Goal: Check status: Check status

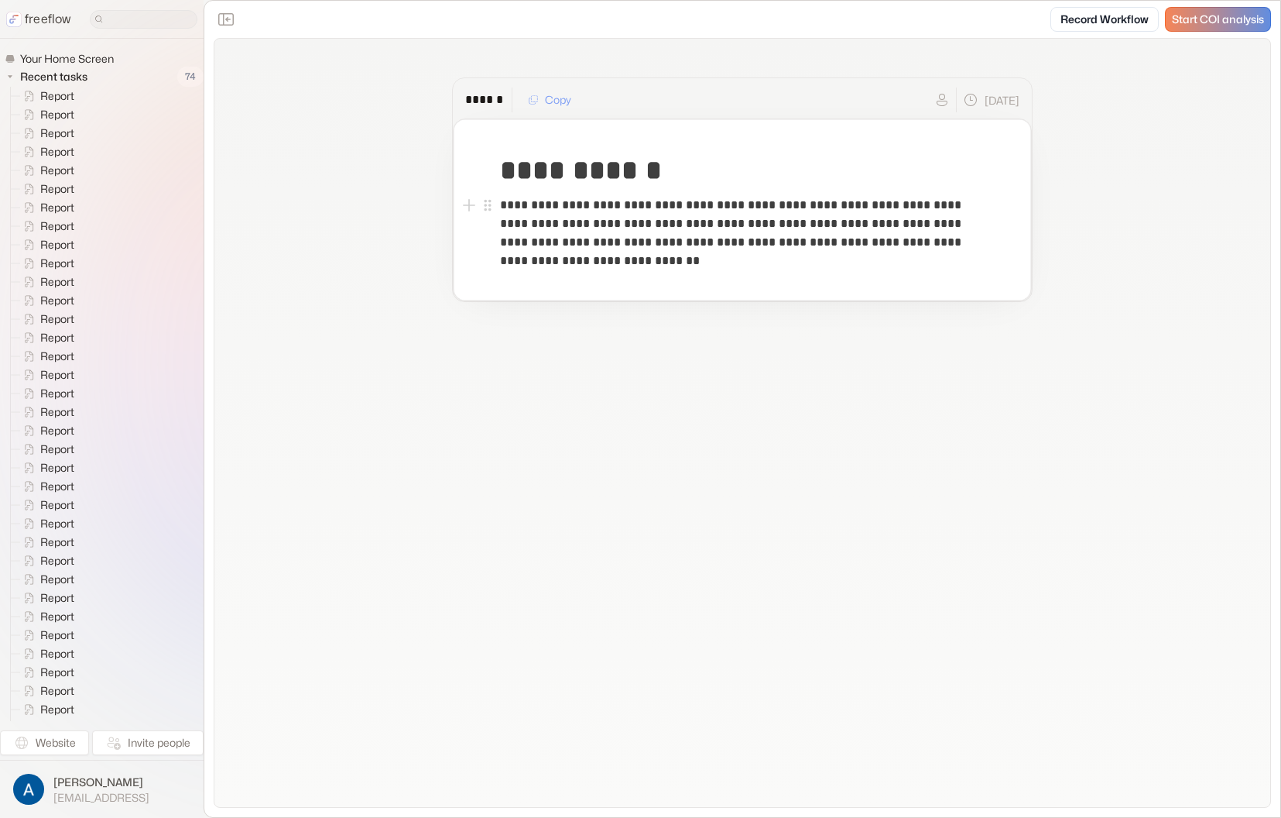
click at [643, 242] on p "**********" at bounding box center [742, 233] width 485 height 74
click at [746, 257] on p "**********" at bounding box center [742, 233] width 485 height 74
